Goal: Task Accomplishment & Management: Use online tool/utility

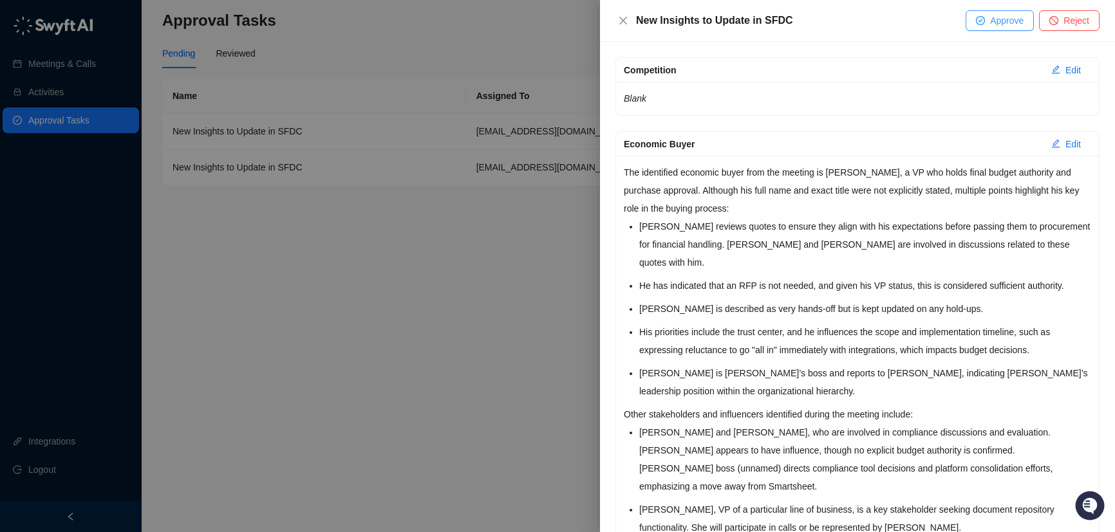
click at [994, 22] on span "Approve" at bounding box center [1006, 21] width 33 height 14
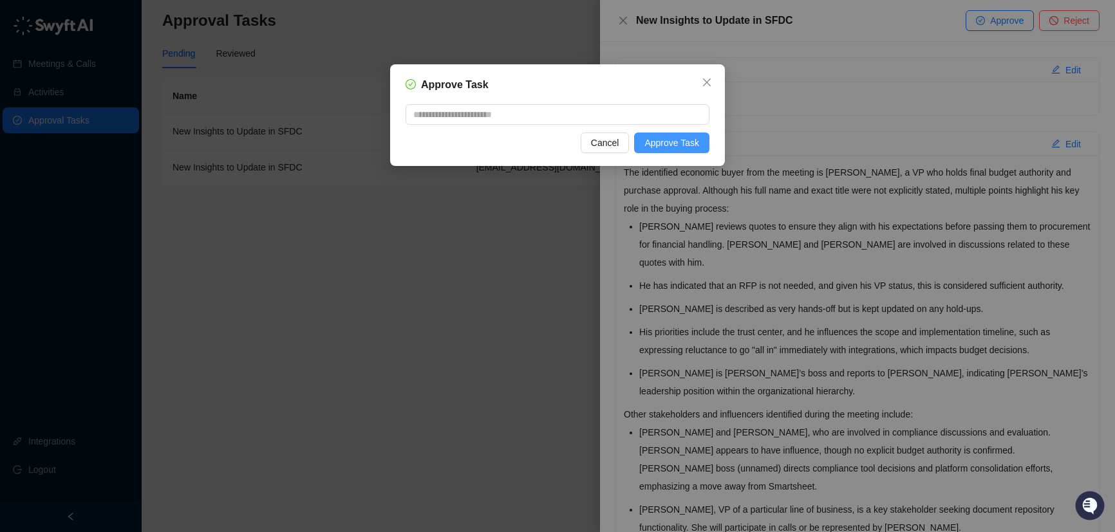
click at [666, 147] on span "Approve Task" at bounding box center [671, 143] width 55 height 14
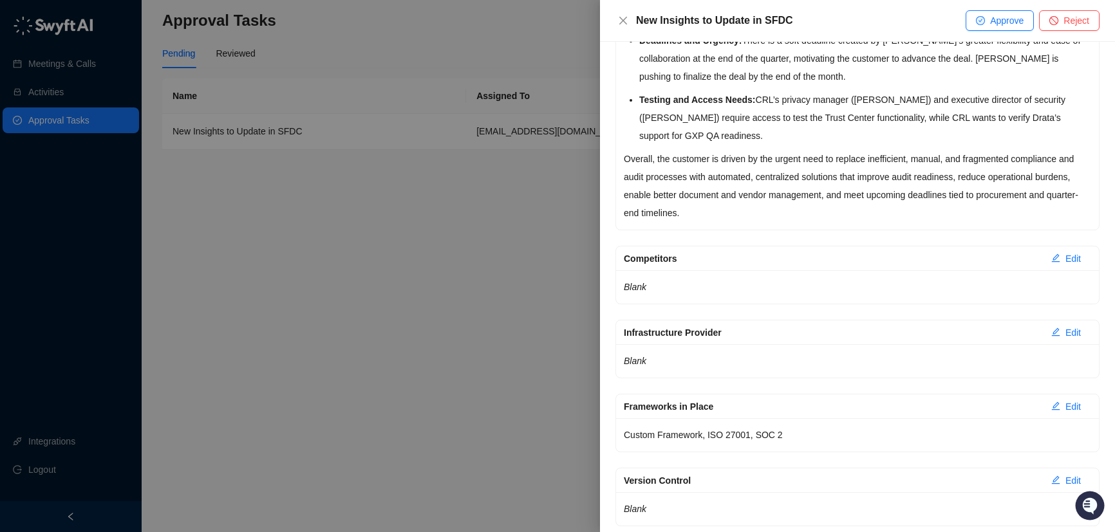
scroll to position [1898, 0]
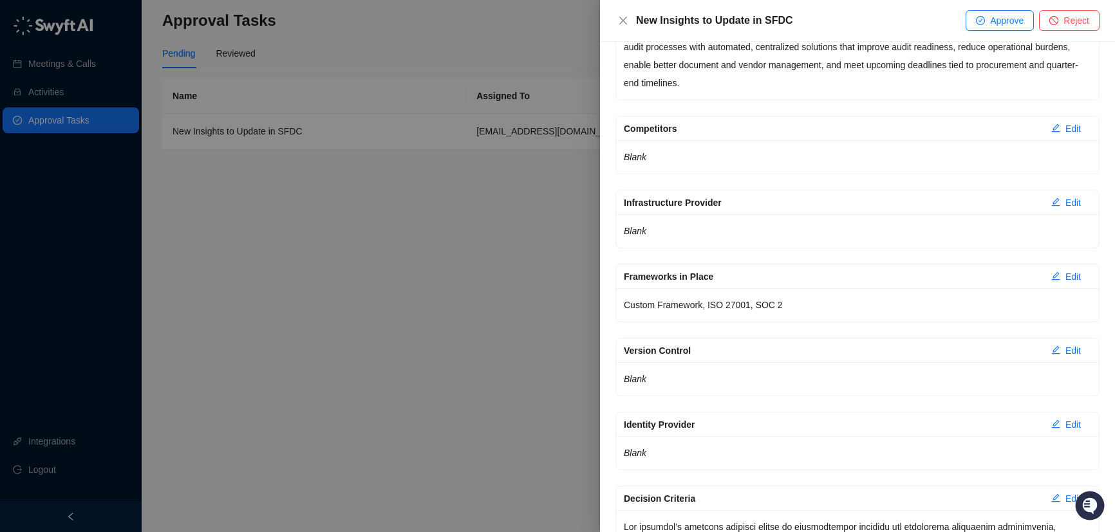
click at [817, 92] on p "Overall, the customer is driven by the urgent need to replace inefficient, manu…" at bounding box center [857, 56] width 467 height 72
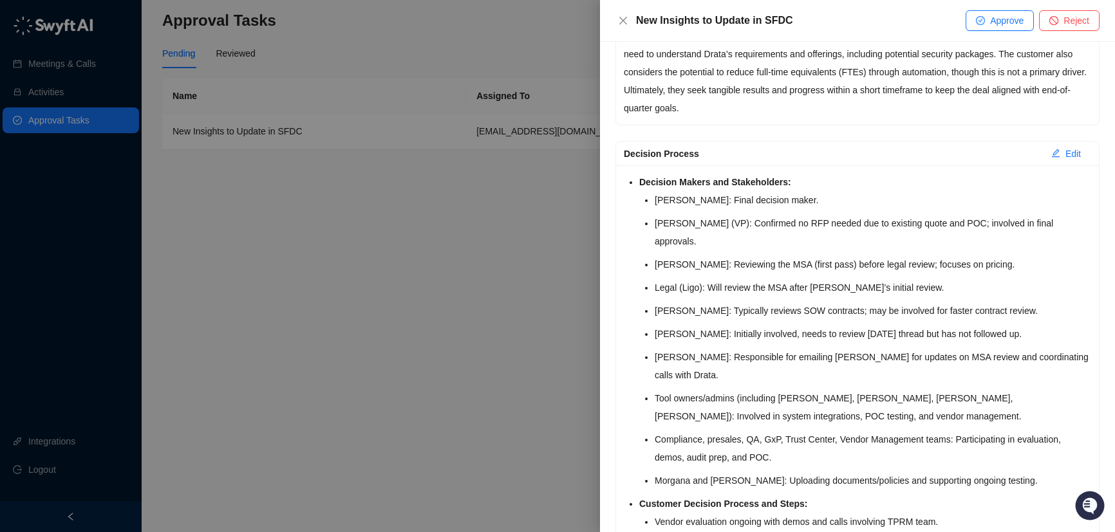
scroll to position [2776, 0]
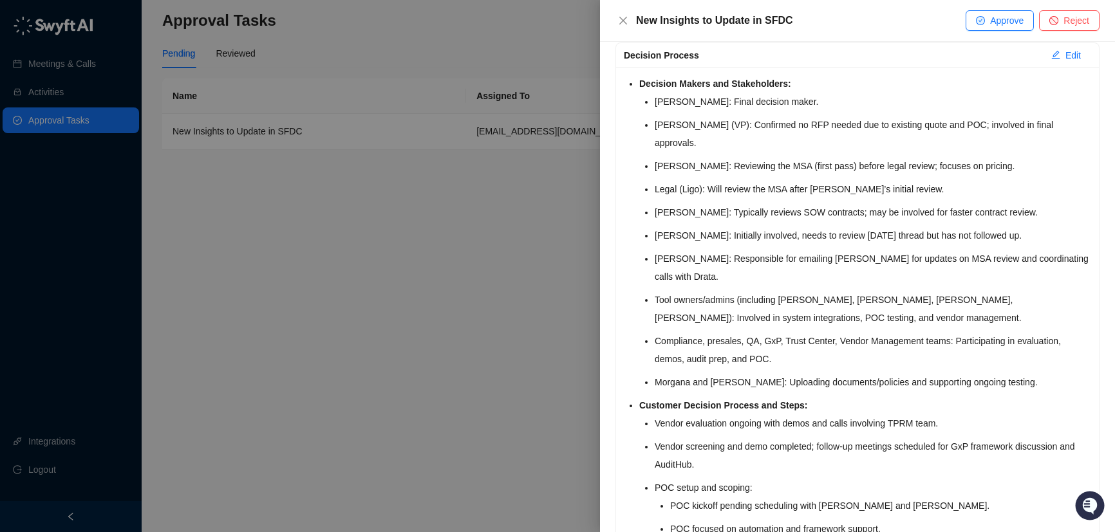
click at [782, 152] on li "[PERSON_NAME] (VP): Confirmed no RFP needed due to existing quote and POC; invo…" at bounding box center [873, 134] width 436 height 36
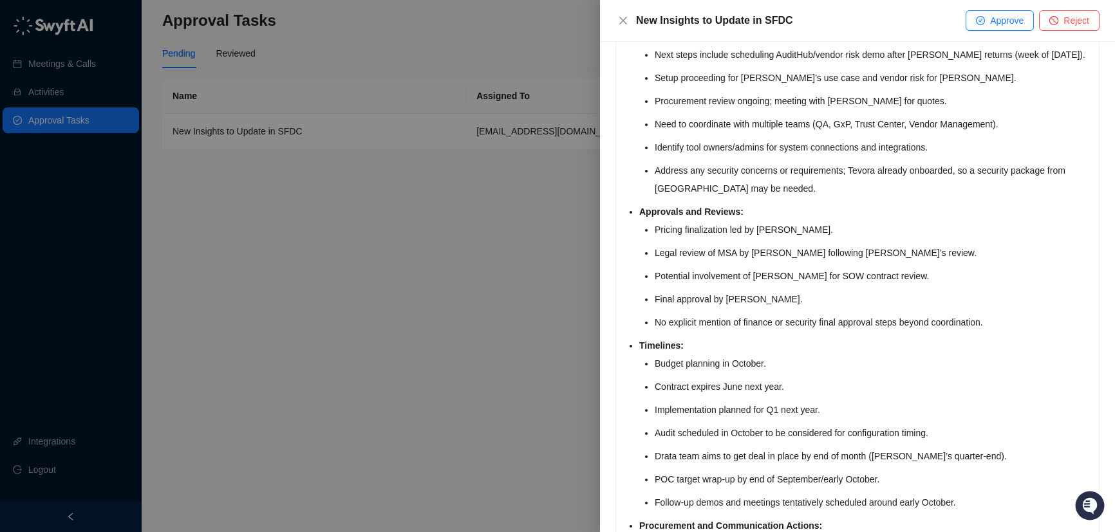
scroll to position [3502, 0]
click at [700, 238] on li "Pricing finalization led by [PERSON_NAME]." at bounding box center [873, 228] width 436 height 18
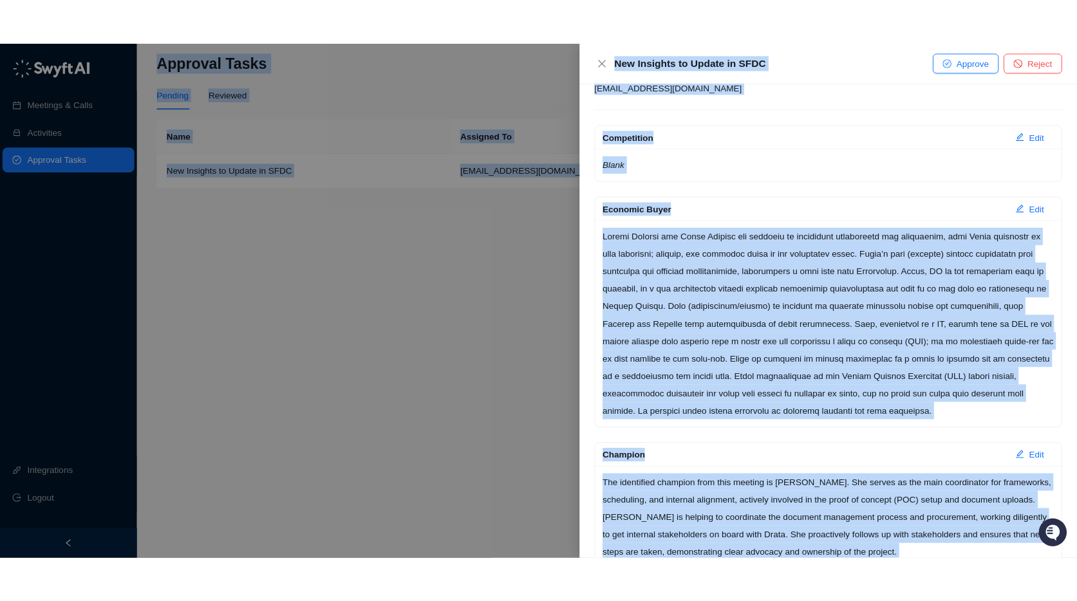
scroll to position [0, 0]
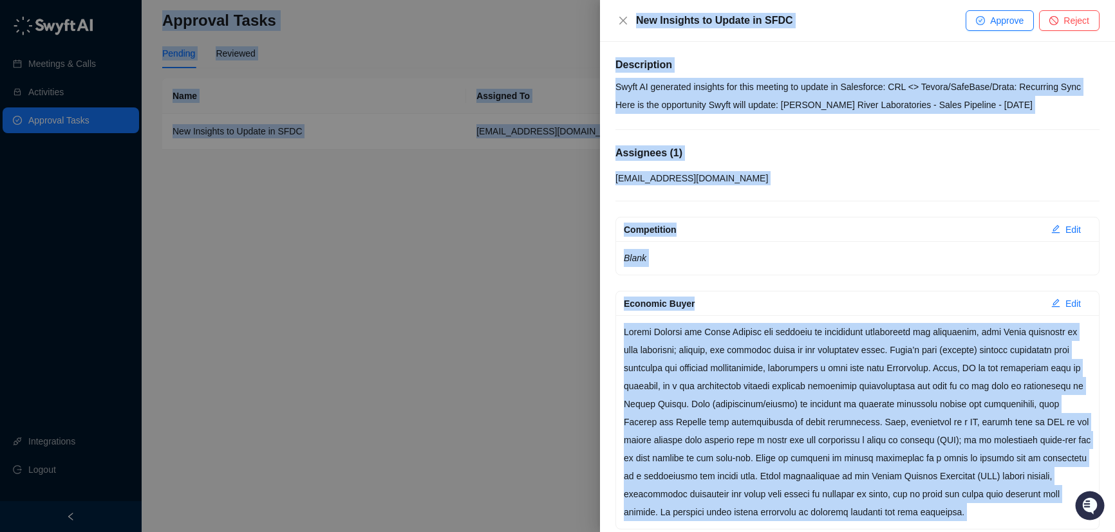
drag, startPoint x: 1005, startPoint y: 318, endPoint x: 610, endPoint y: -14, distance: 515.3
click at [610, 0] on html "Meetings & Calls Activities Approval Tasks Integrations Logout Approval Tasks P…" at bounding box center [557, 266] width 1115 height 532
copy body "Loremips Dolor Sitamet Consecte Adip Elitsedd Ei Tempori Ut Labore Etd Magnaali…"
click at [460, 293] on div at bounding box center [557, 266] width 1115 height 532
